Goal: Ask a question

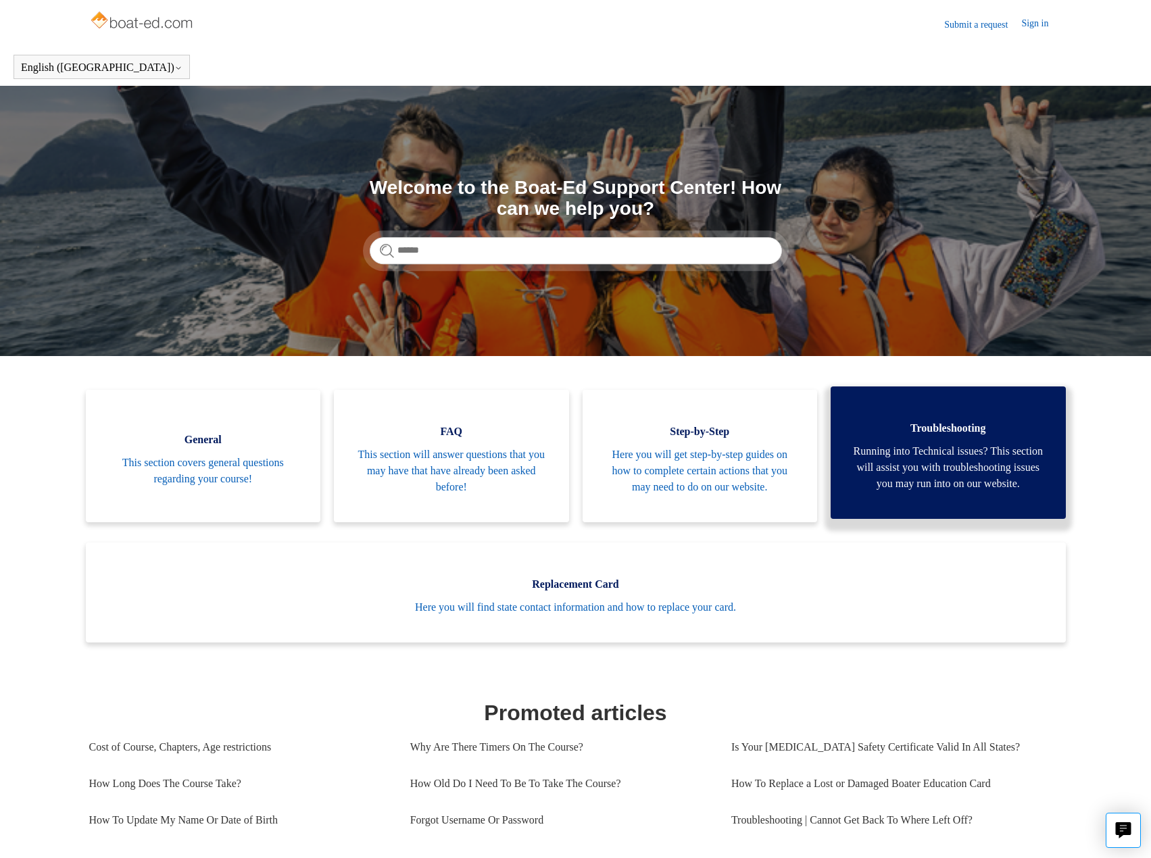
click at [990, 462] on span "Running into Technical issues? This section will assist you with troubleshootin…" at bounding box center [948, 467] width 195 height 49
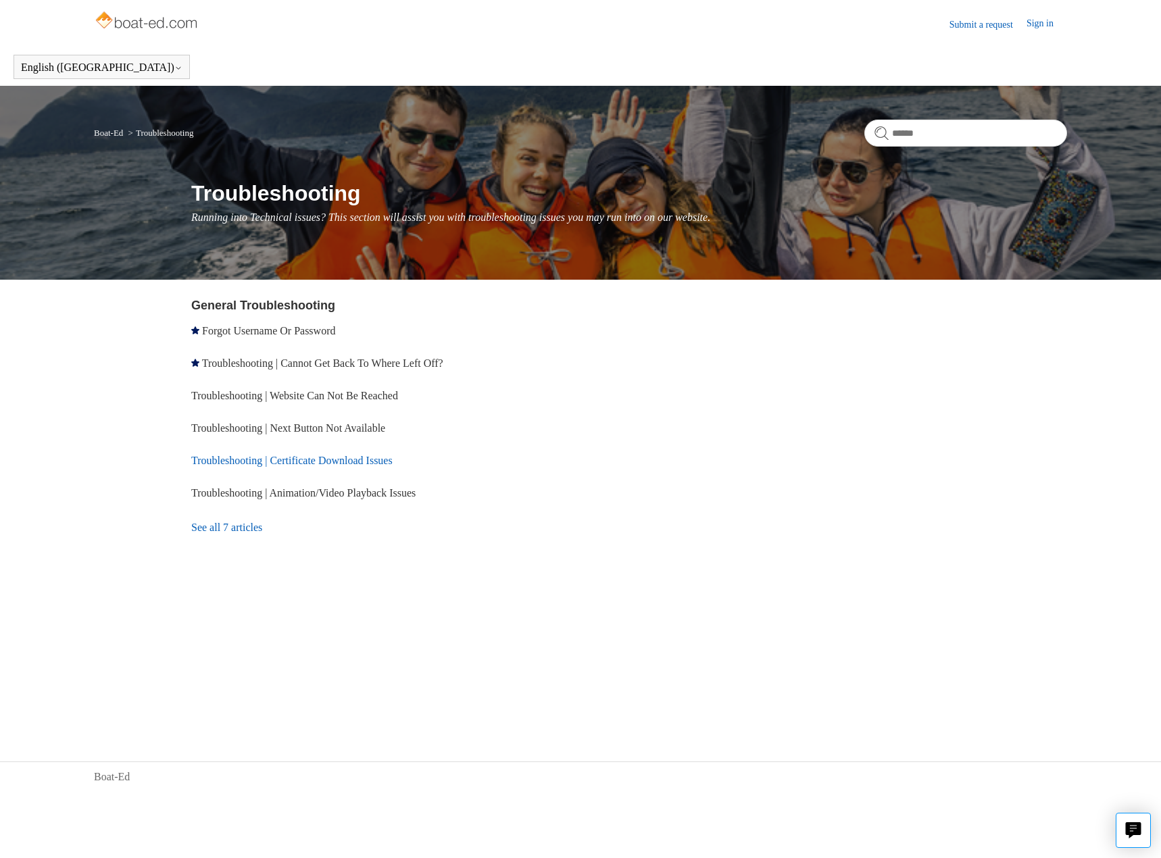
click at [327, 461] on link "Troubleshooting | Certificate Download Issues" at bounding box center [291, 460] width 201 height 11
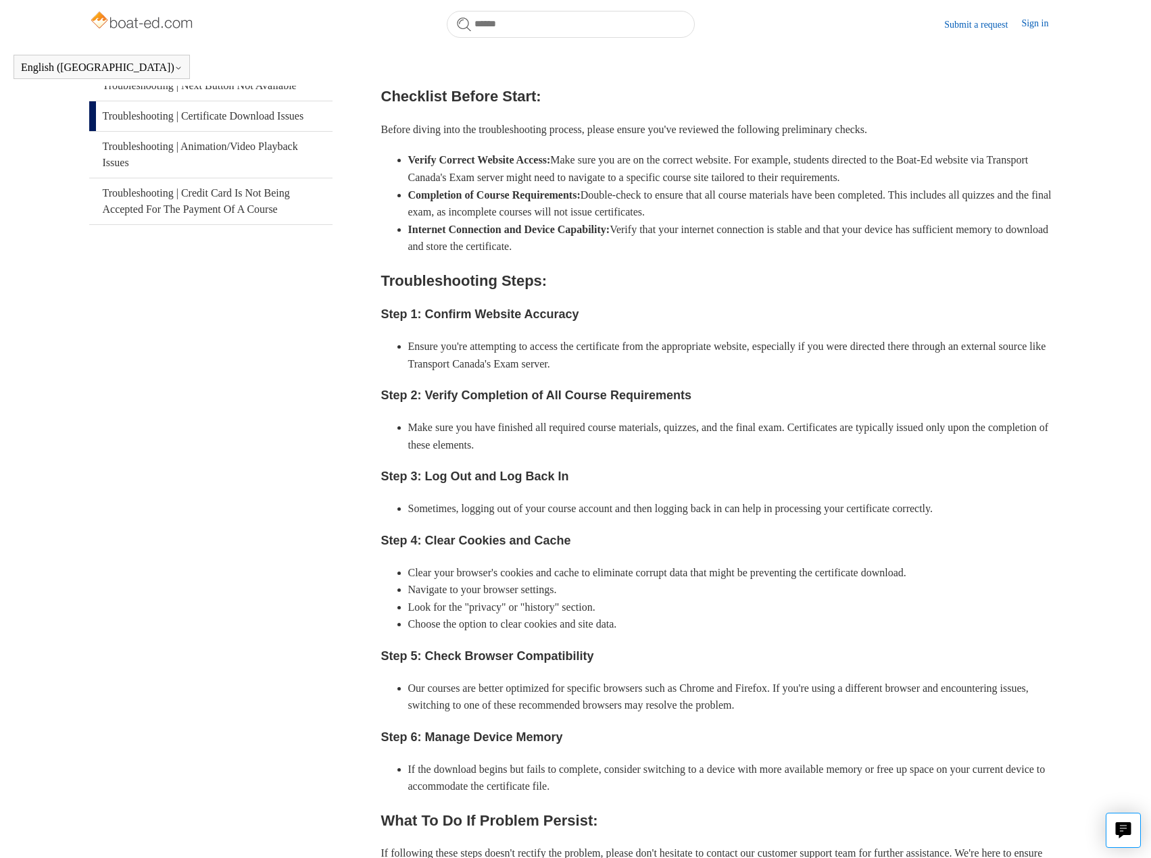
scroll to position [695, 0]
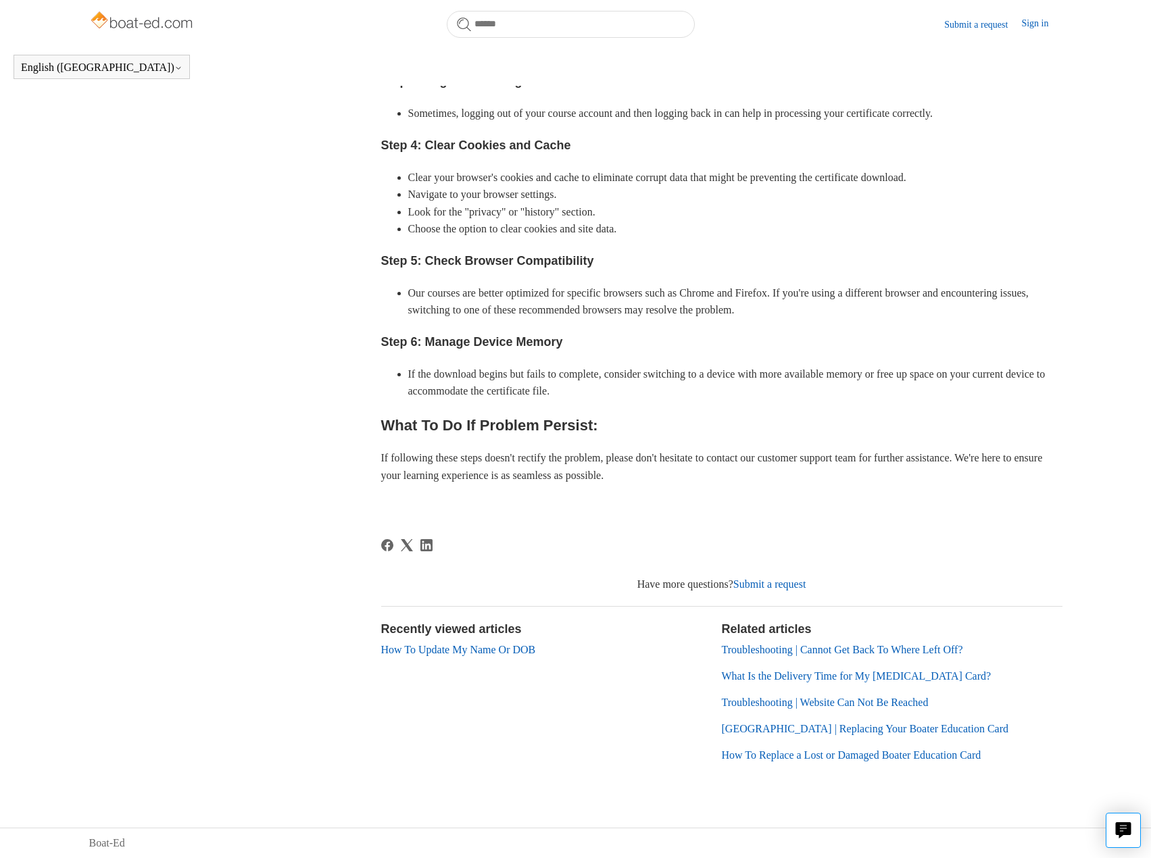
click at [778, 590] on link "Submit a request" at bounding box center [769, 583] width 73 height 11
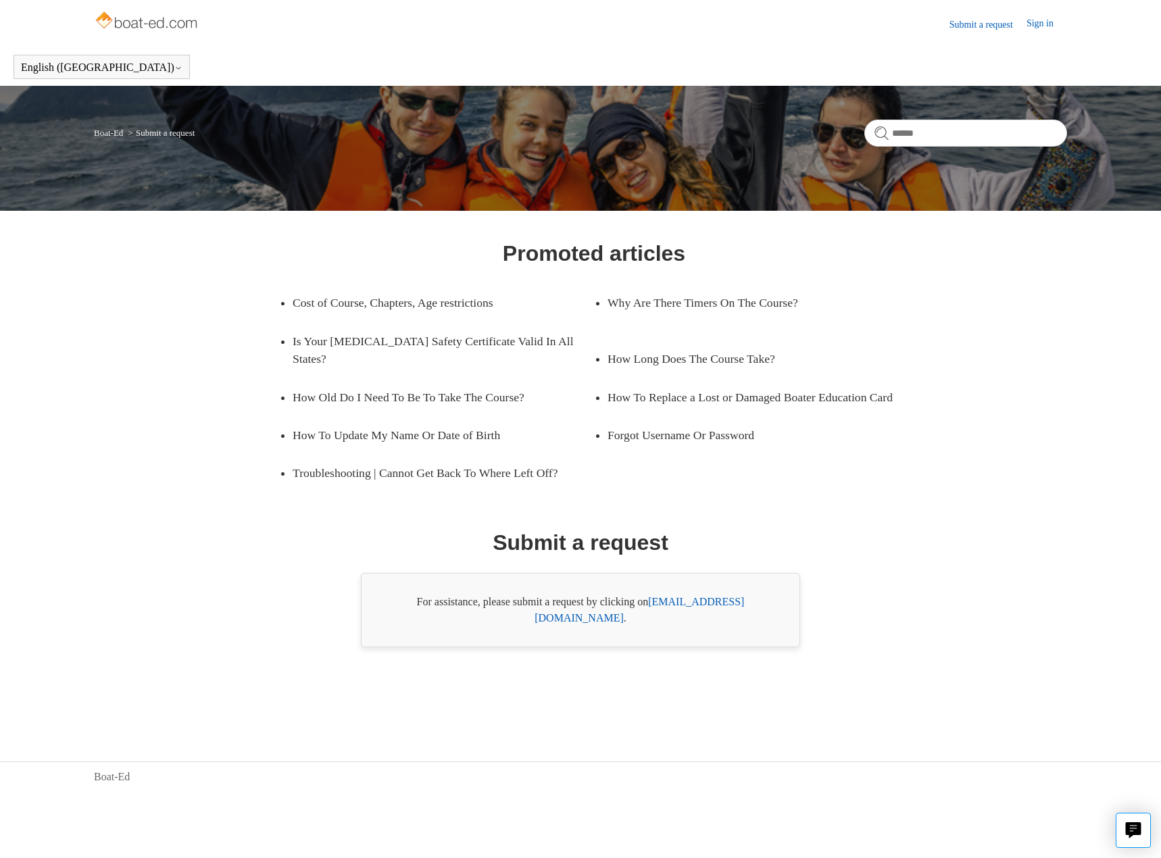
click at [744, 611] on link "[EMAIL_ADDRESS][DOMAIN_NAME]" at bounding box center [638, 610] width 209 height 28
